Goal: Task Accomplishment & Management: Manage account settings

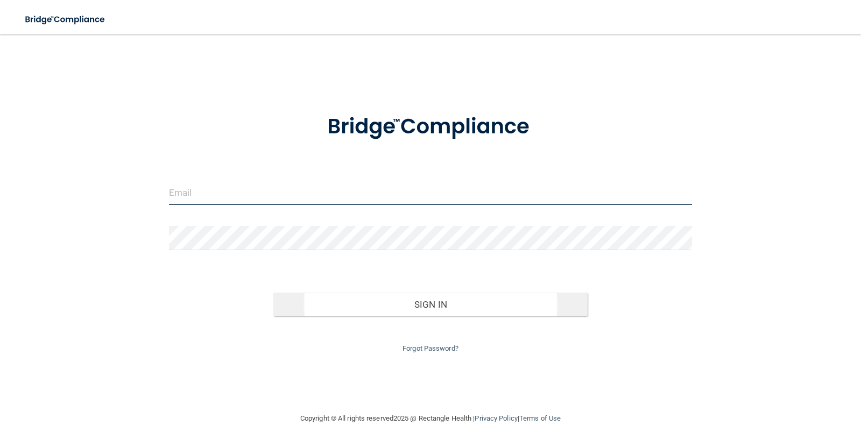
type input "[PERSON_NAME][EMAIL_ADDRESS][DOMAIN_NAME]"
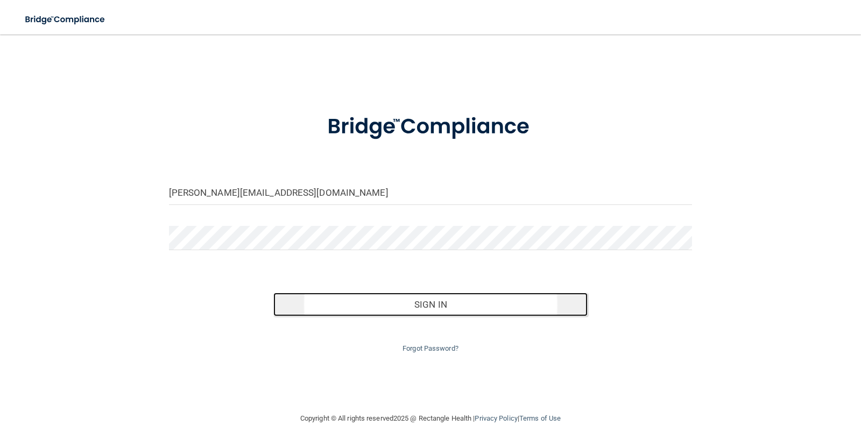
click at [454, 296] on button "Sign In" at bounding box center [430, 305] width 314 height 24
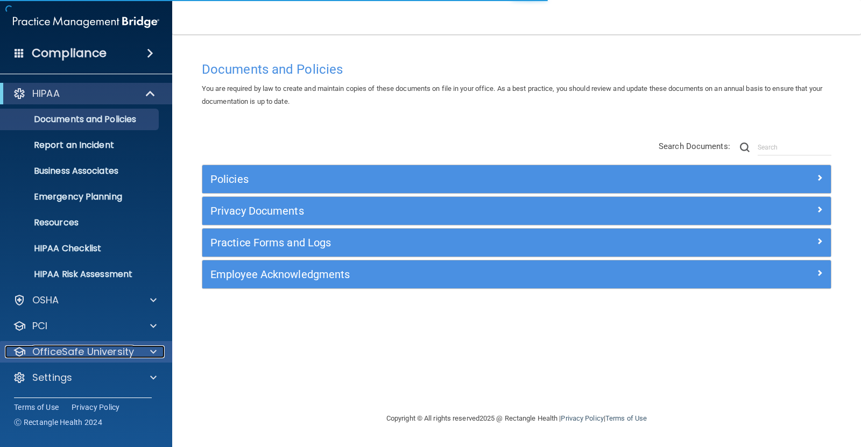
click at [100, 355] on p "OfficeSafe University" at bounding box center [83, 352] width 102 height 13
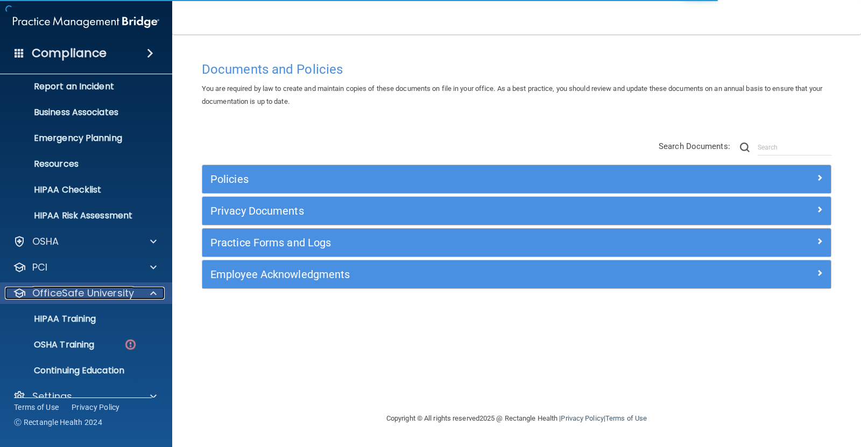
scroll to position [77, 0]
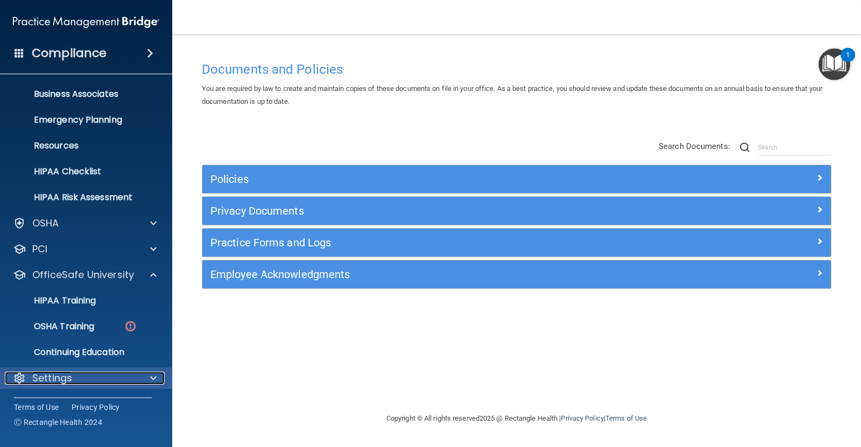
click at [81, 374] on div "Settings" at bounding box center [72, 378] width 134 height 13
click at [80, 381] on div "Settings" at bounding box center [72, 378] width 134 height 13
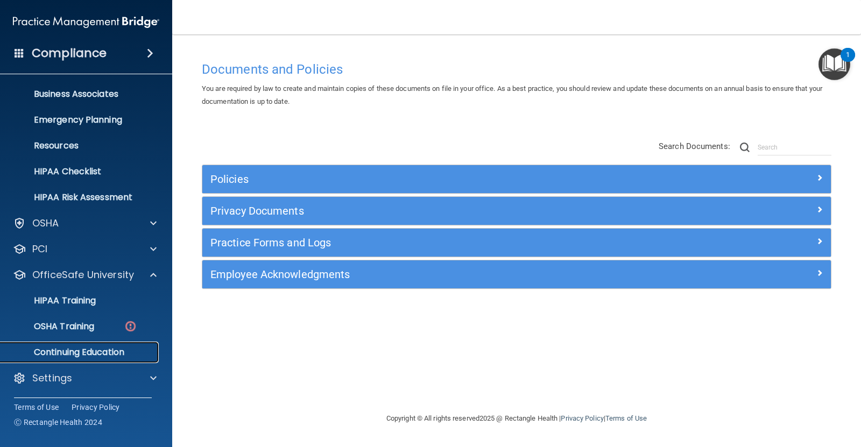
click at [83, 345] on link "Continuing Education" at bounding box center [74, 353] width 170 height 22
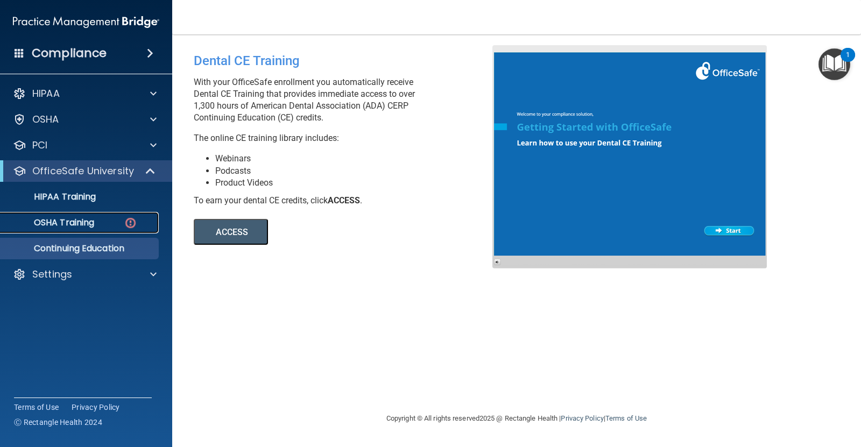
click at [88, 220] on p "OSHA Training" at bounding box center [50, 222] width 87 height 11
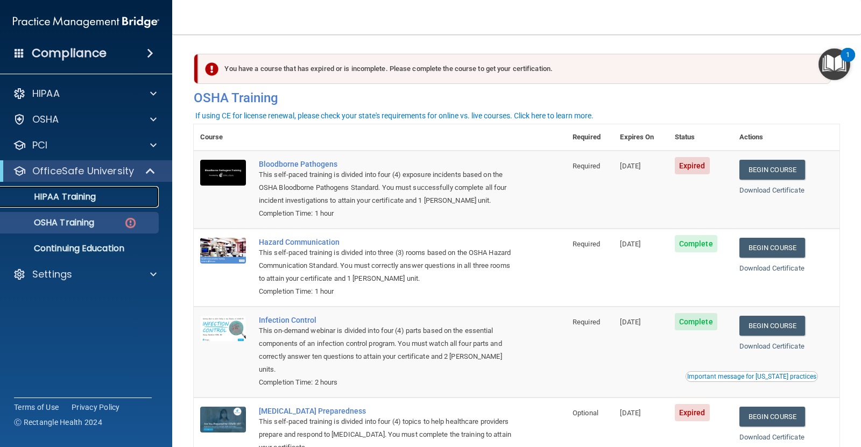
click at [43, 193] on p "HIPAA Training" at bounding box center [51, 197] width 89 height 11
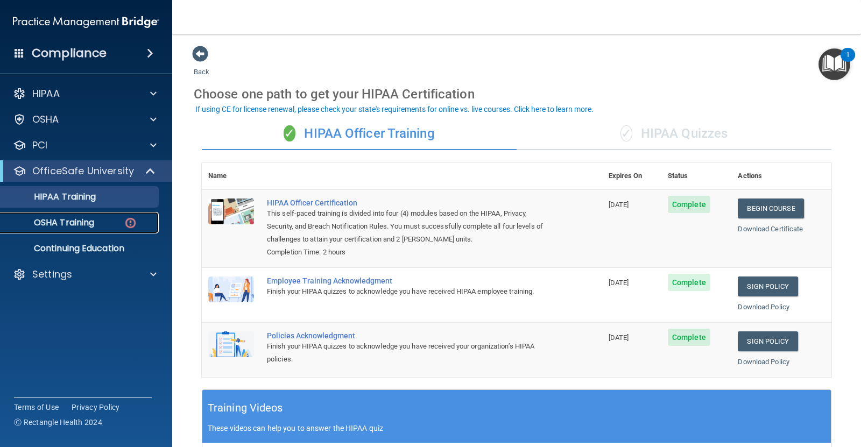
click at [75, 226] on p "OSHA Training" at bounding box center [50, 222] width 87 height 11
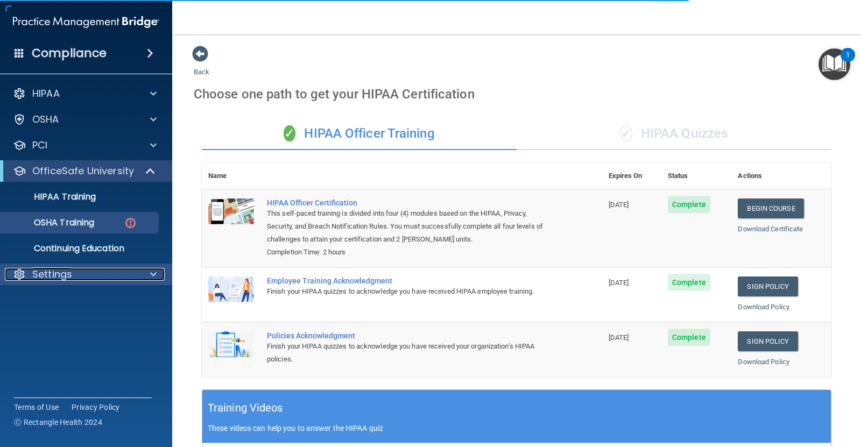
click at [83, 270] on div "Settings" at bounding box center [72, 274] width 134 height 13
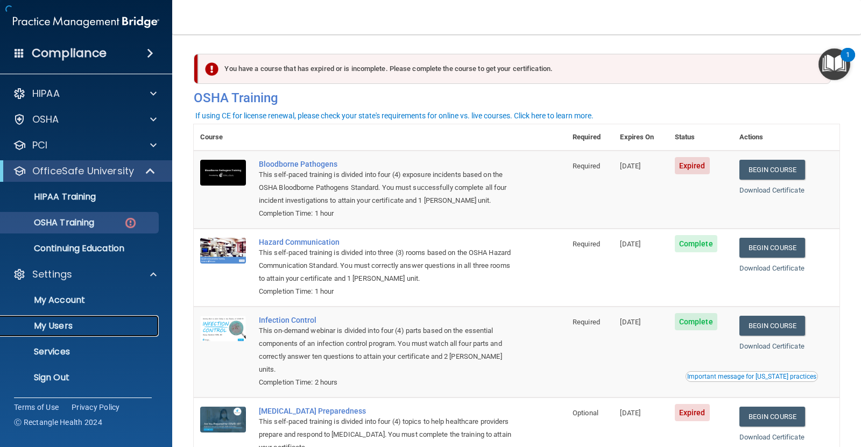
click at [61, 333] on link "My Users" at bounding box center [74, 326] width 170 height 22
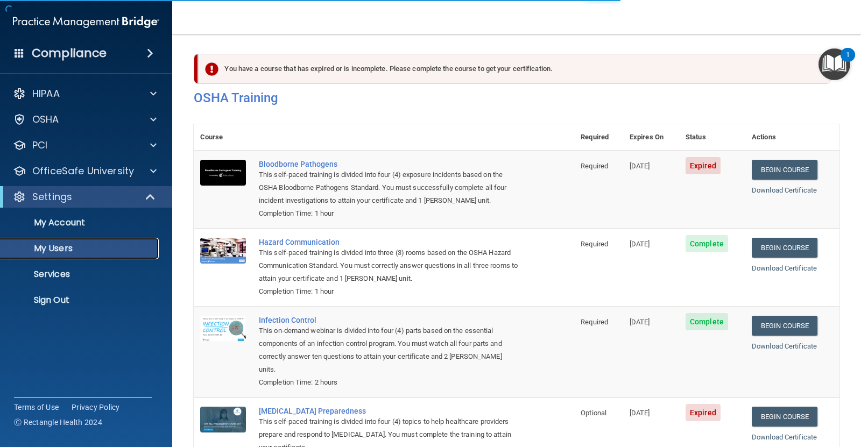
select select "20"
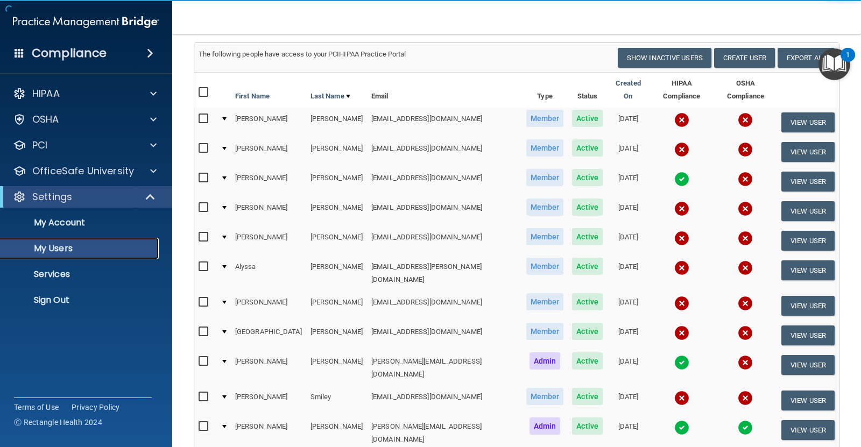
scroll to position [108, 0]
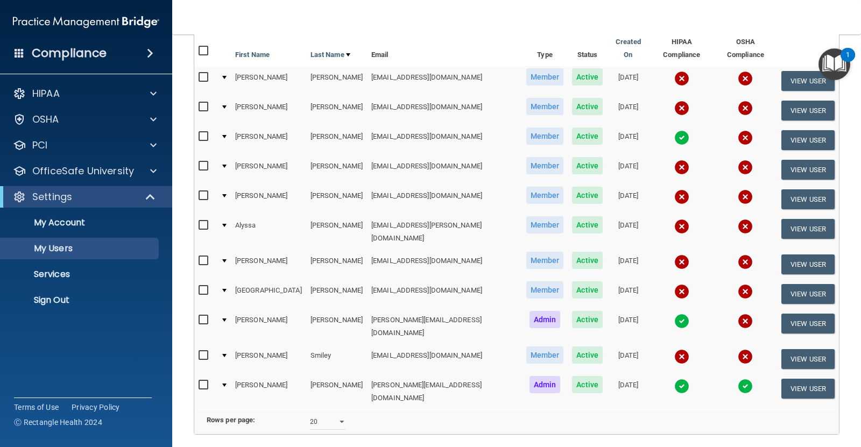
click at [203, 103] on input "checkbox" at bounding box center [205, 107] width 12 height 9
checkbox input "true"
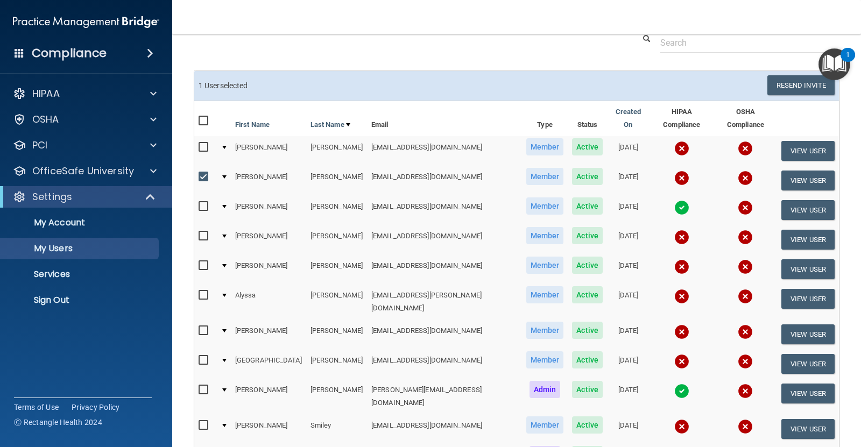
scroll to position [0, 0]
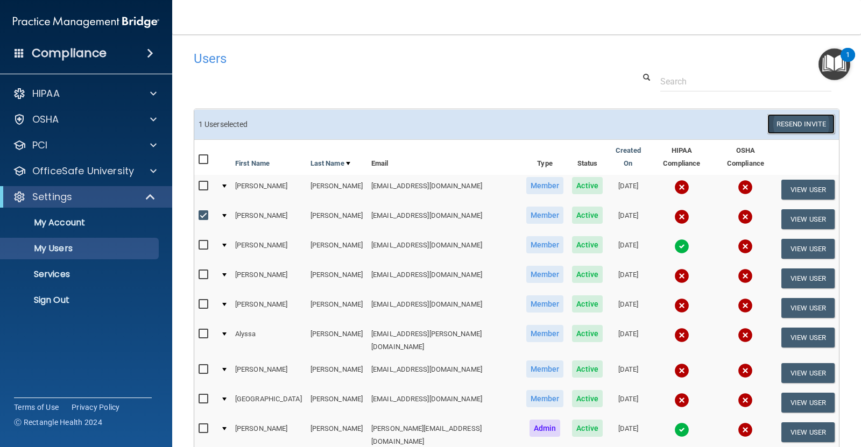
click at [799, 122] on button "Resend Invite" at bounding box center [801, 124] width 67 height 20
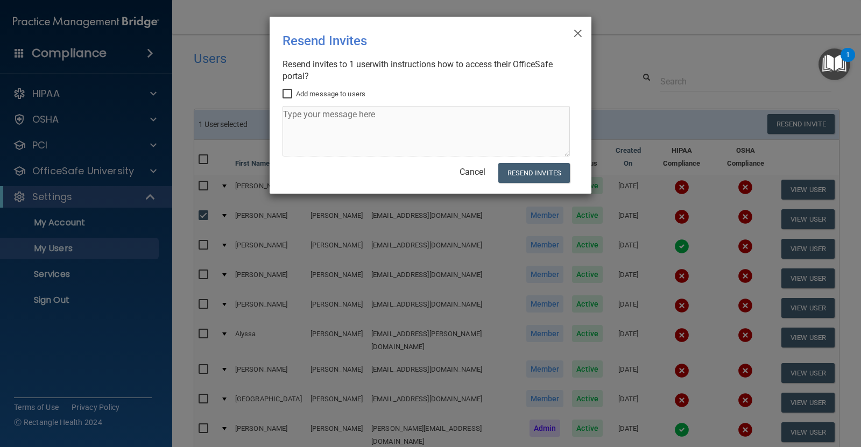
click at [285, 90] on input "Add message to users" at bounding box center [289, 94] width 12 height 9
checkbox input "true"
click at [381, 111] on textarea at bounding box center [426, 131] width 287 height 51
type textarea "HIPAA & [PERSON_NAME] COMPLIANCE"
click at [542, 180] on button "Resend Invites" at bounding box center [535, 173] width 72 height 20
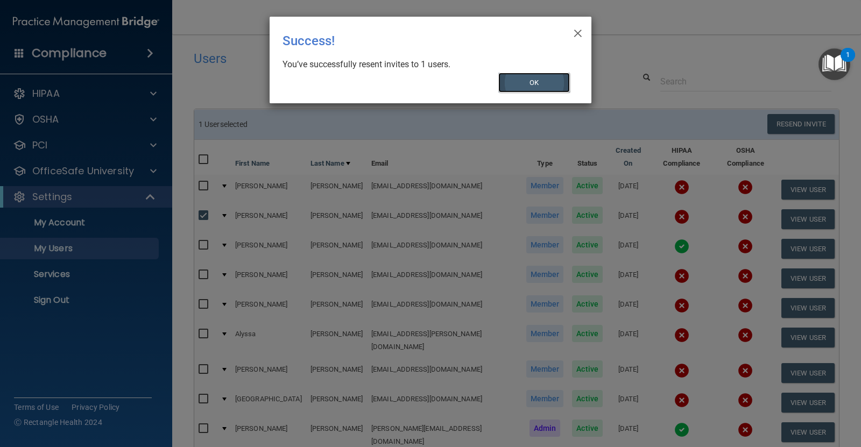
click at [532, 88] on button "OK" at bounding box center [535, 83] width 72 height 20
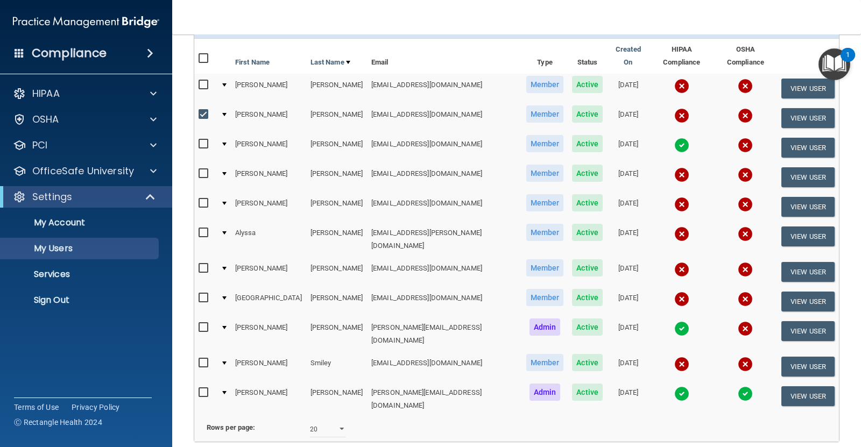
scroll to position [108, 0]
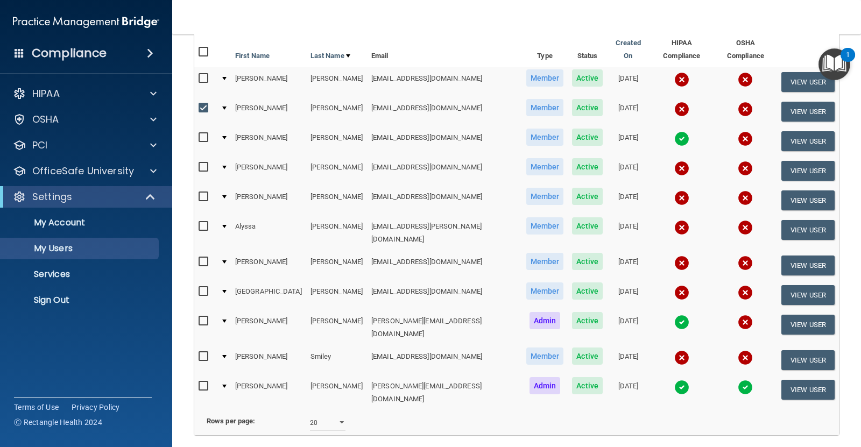
click at [202, 353] on input "checkbox" at bounding box center [205, 357] width 12 height 9
checkbox input "true"
click at [205, 104] on input "checkbox" at bounding box center [205, 108] width 12 height 9
checkbox input "false"
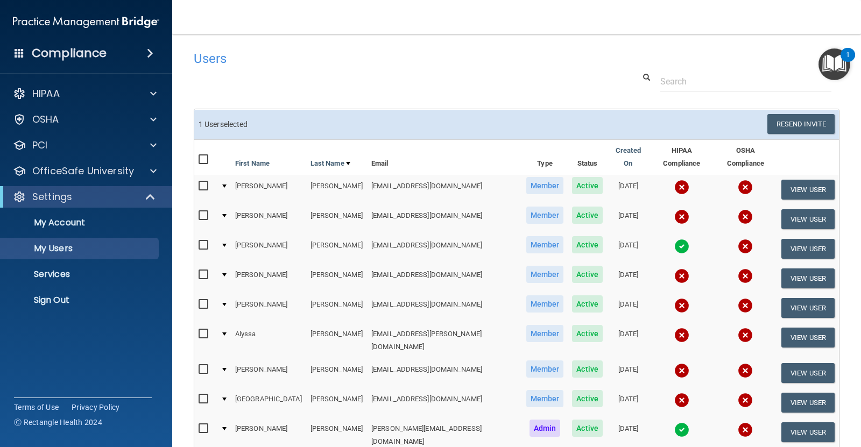
scroll to position [0, 0]
click at [794, 119] on button "Resend Invite" at bounding box center [801, 124] width 67 height 20
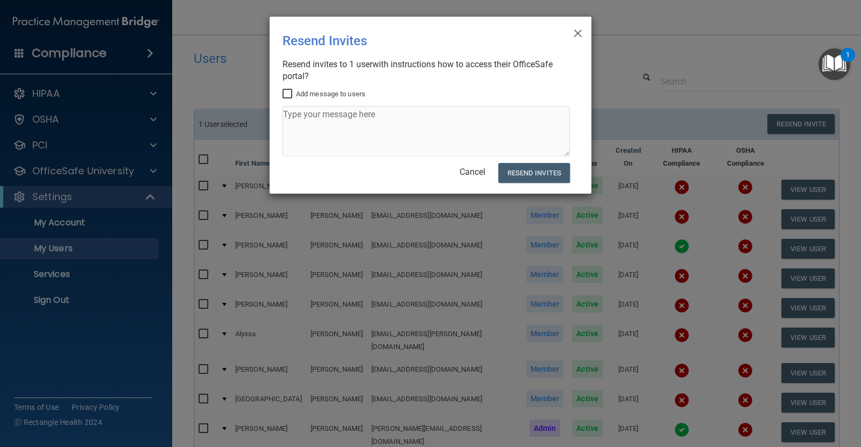
click at [291, 92] on input "Add message to users" at bounding box center [289, 94] width 12 height 9
checkbox input "true"
click at [332, 118] on textarea at bounding box center [426, 131] width 287 height 51
type textarea "Osha and HIPAA compliance"
click at [556, 170] on button "Resend Invites" at bounding box center [535, 173] width 72 height 20
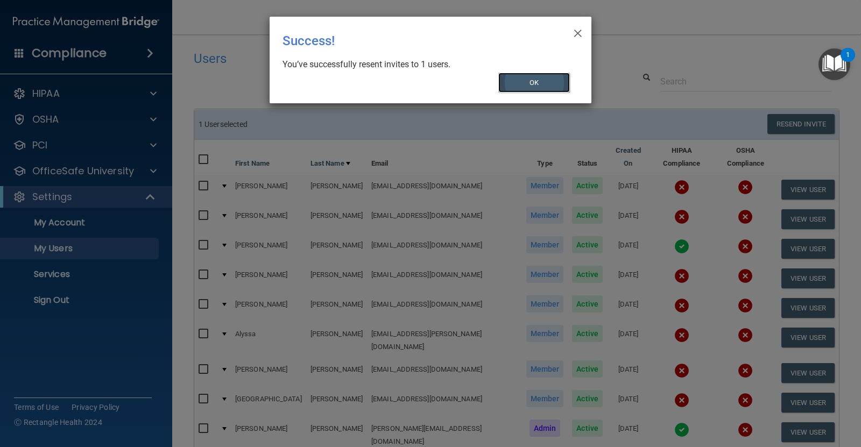
click at [541, 87] on button "OK" at bounding box center [535, 83] width 72 height 20
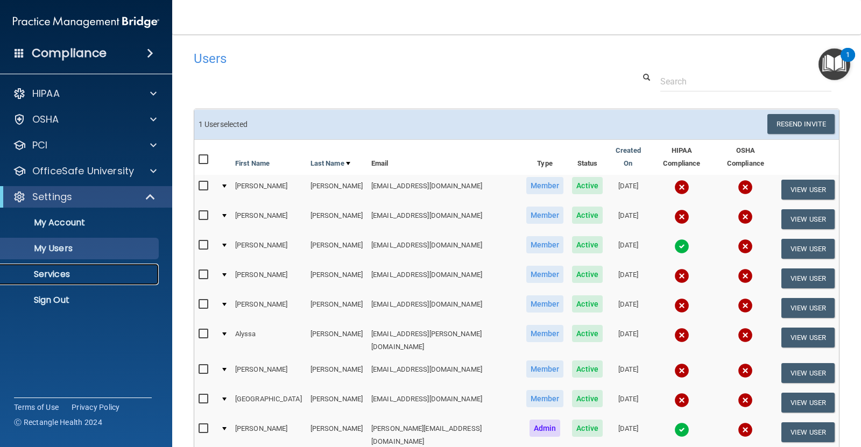
click at [68, 273] on p "Services" at bounding box center [80, 274] width 147 height 11
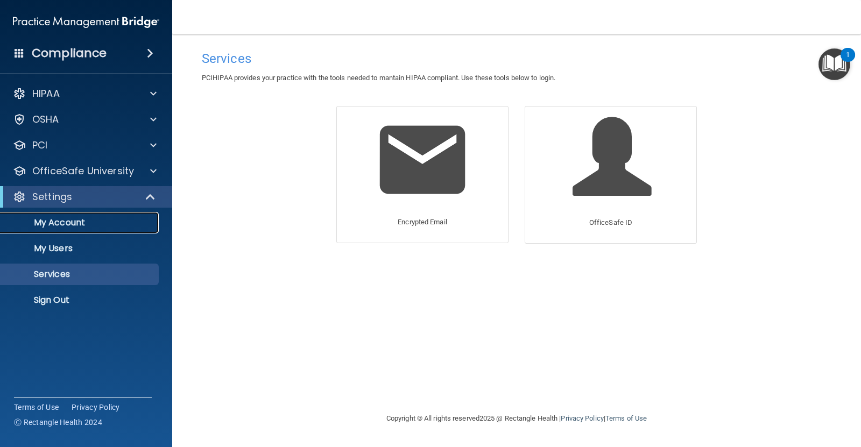
click at [64, 226] on p "My Account" at bounding box center [80, 222] width 147 height 11
